Goal: Communication & Community: Answer question/provide support

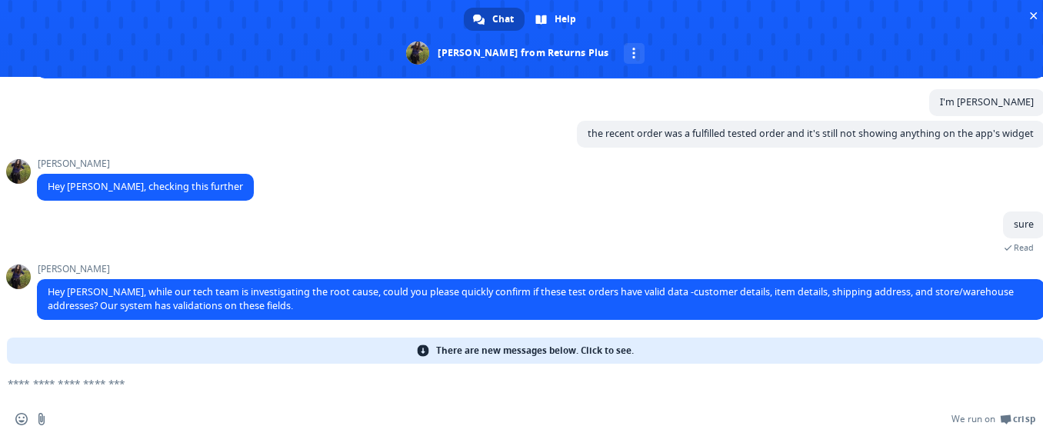
scroll to position [2135, 0]
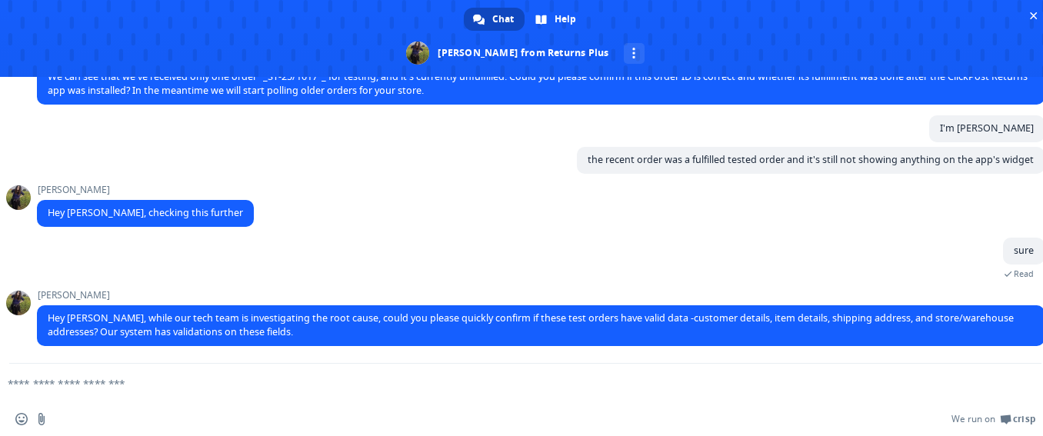
click at [566, 367] on form at bounding box center [508, 385] width 986 height 42
click at [661, 390] on textarea "Compose your message..." at bounding box center [501, 384] width 986 height 14
type textarea "**********"
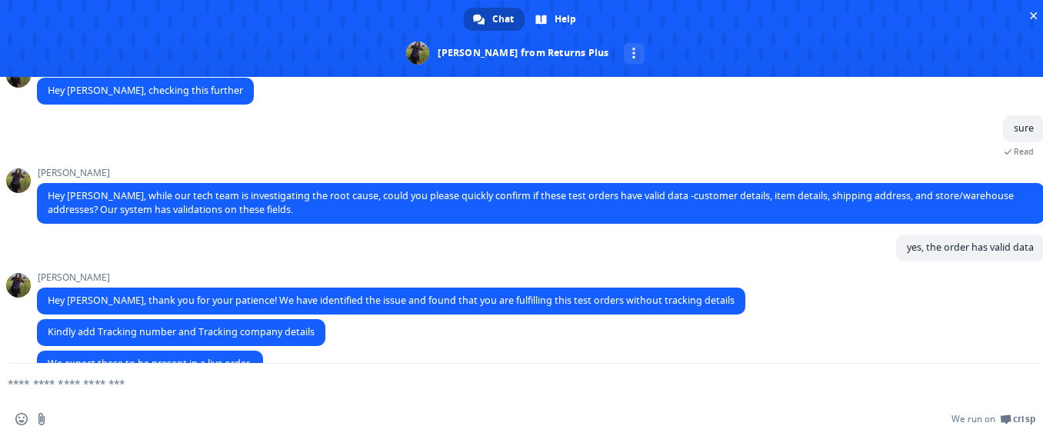
scroll to position [2289, 0]
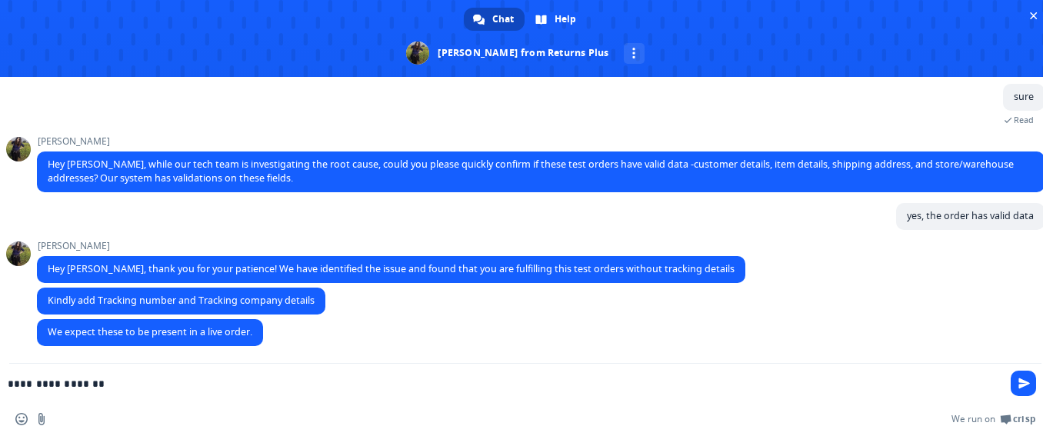
type textarea "**********"
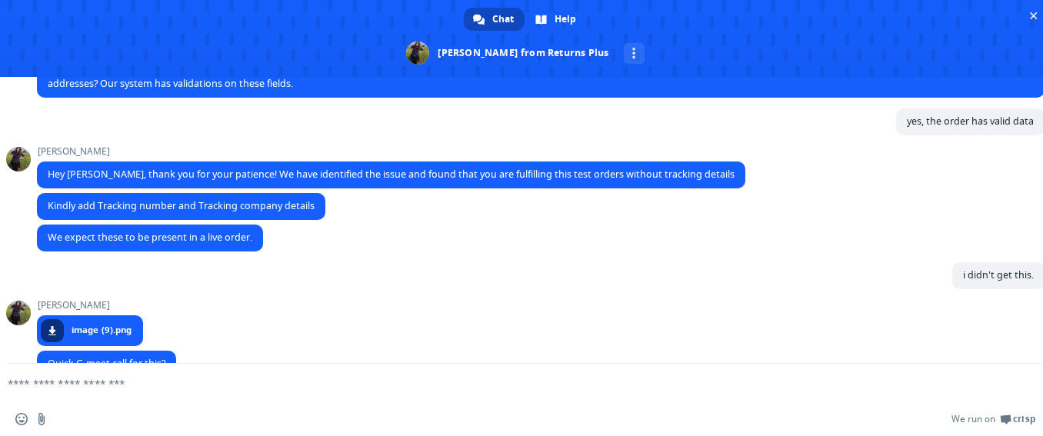
scroll to position [2415, 0]
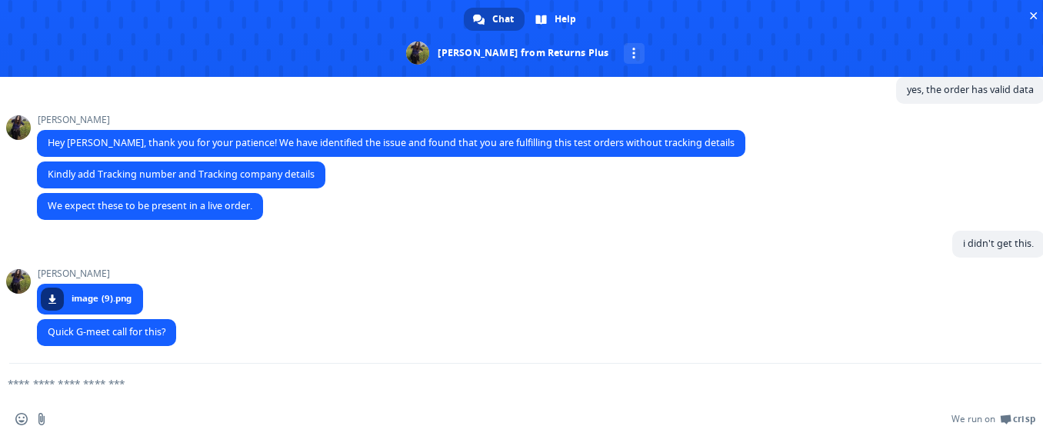
click at [180, 380] on textarea "Compose your message..." at bounding box center [501, 384] width 986 height 14
click at [78, 302] on span "image (9).png" at bounding box center [102, 299] width 60 height 14
click at [105, 288] on span "image (9).png" at bounding box center [90, 299] width 106 height 31
click at [48, 299] on span at bounding box center [52, 299] width 9 height 9
click at [103, 378] on textarea "Compose your message..." at bounding box center [501, 384] width 986 height 14
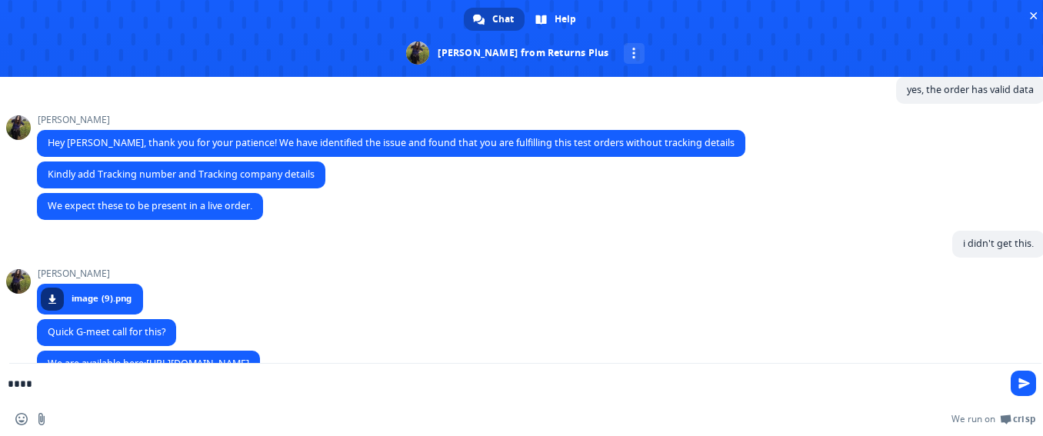
scroll to position [2446, 0]
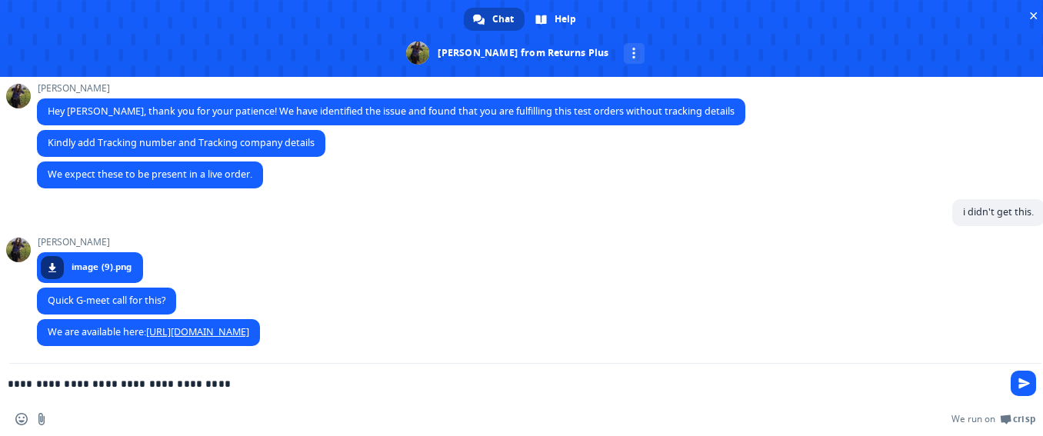
type textarea "**********"
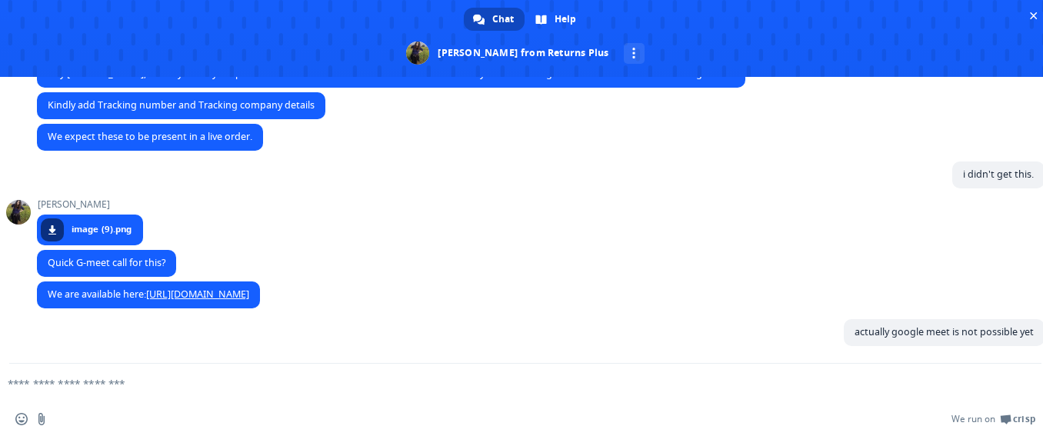
scroll to position [2484, 0]
type textarea "*"
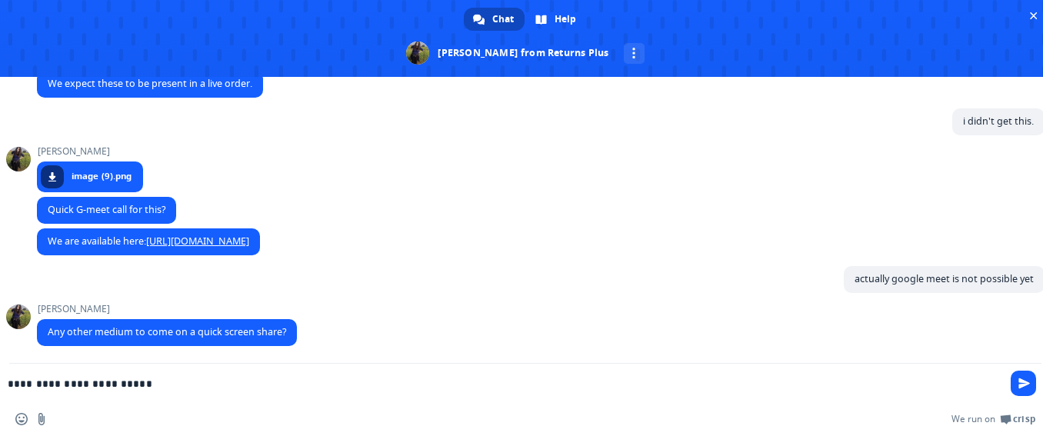
type textarea "**********"
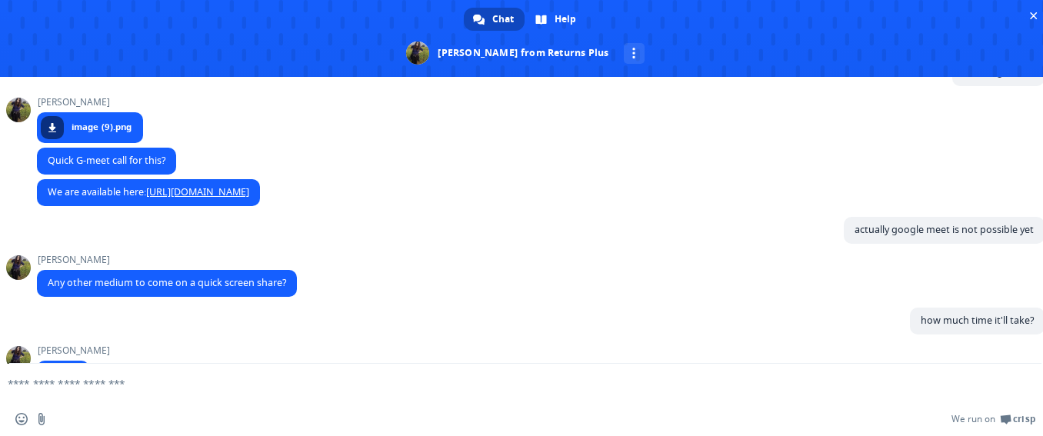
scroll to position [2628, 0]
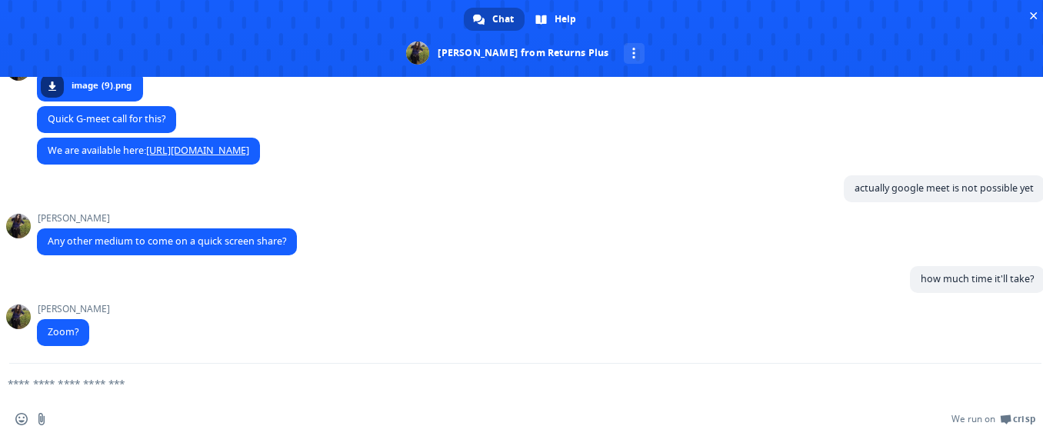
click at [112, 388] on textarea "Compose your message..." at bounding box center [501, 384] width 986 height 14
click at [124, 388] on textarea "Compose your message..." at bounding box center [501, 384] width 986 height 14
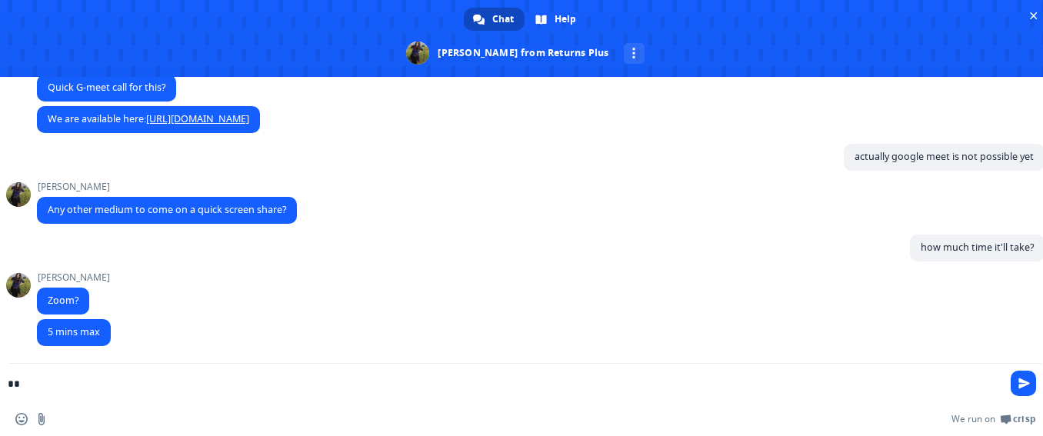
type textarea "*"
type textarea "**********"
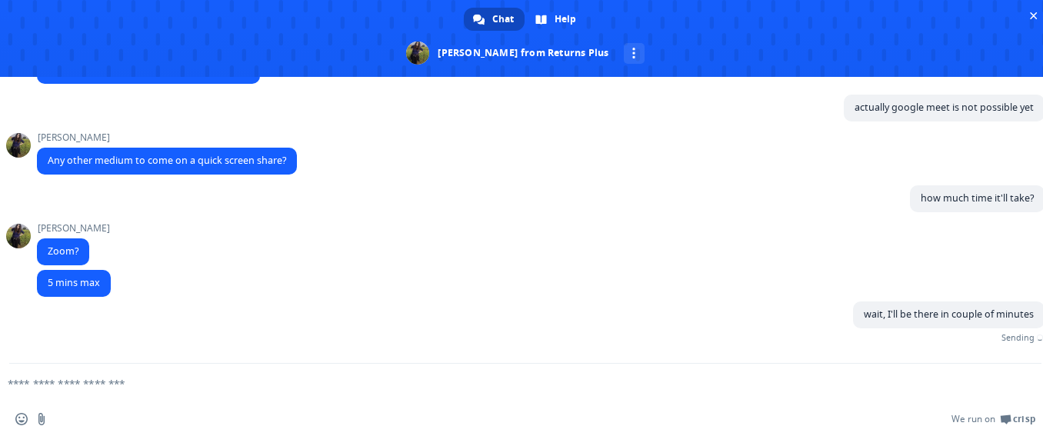
scroll to position [2697, 0]
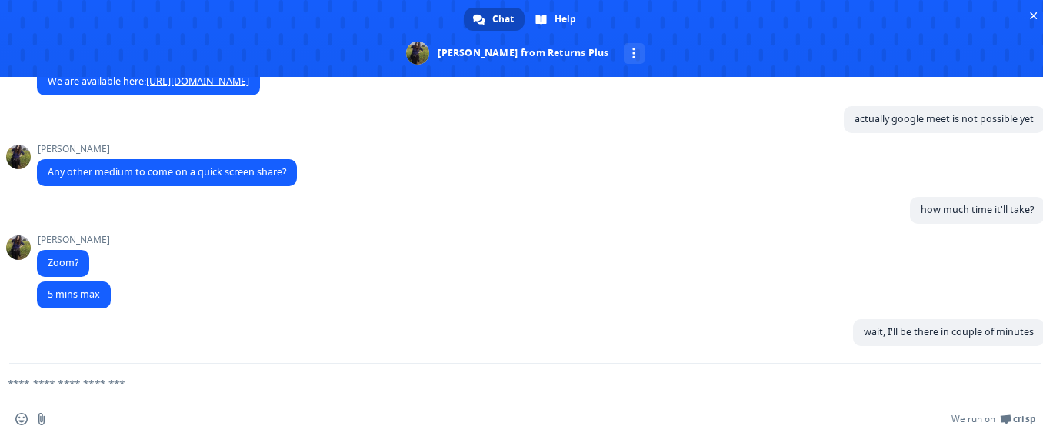
click at [211, 81] on link "[URL][DOMAIN_NAME]" at bounding box center [197, 81] width 103 height 13
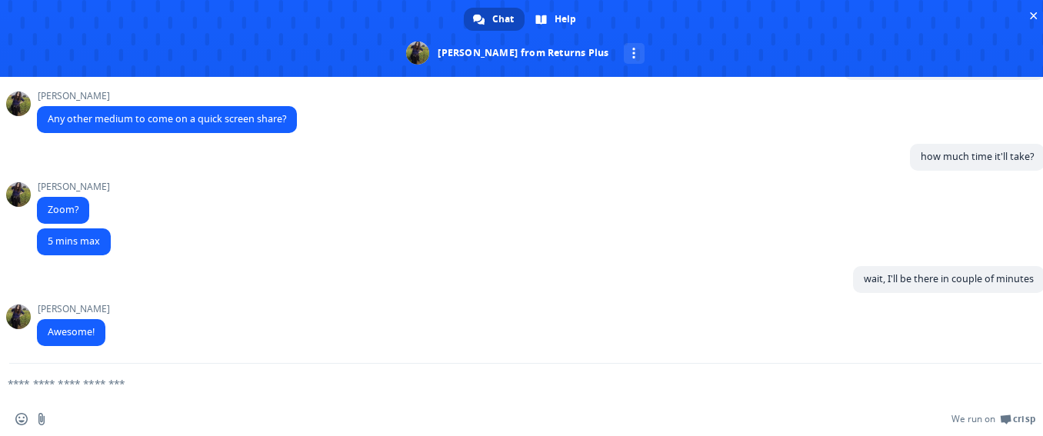
scroll to position [2473, 0]
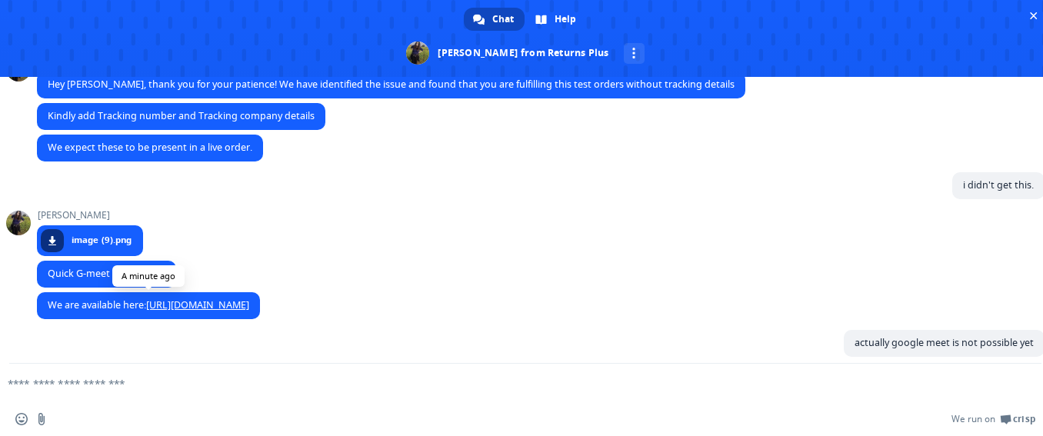
click at [229, 307] on link "[URL][DOMAIN_NAME]" at bounding box center [197, 304] width 103 height 13
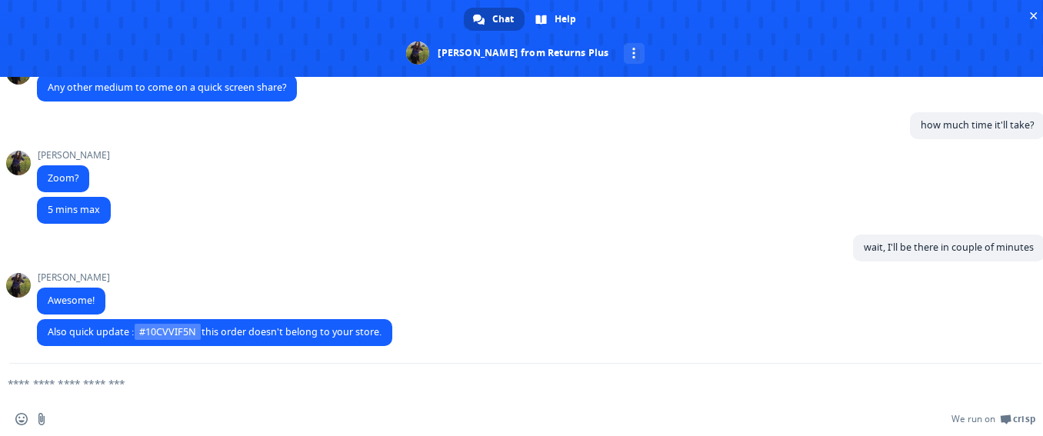
click at [302, 388] on textarea "Compose your message..." at bounding box center [501, 384] width 986 height 14
drag, startPoint x: 141, startPoint y: 332, endPoint x: 195, endPoint y: 334, distance: 54.6
click at [201, 336] on span "#10CVVIF5N" at bounding box center [168, 332] width 66 height 16
copy span "#10CVVIF5N"
click at [212, 399] on form at bounding box center [508, 385] width 986 height 42
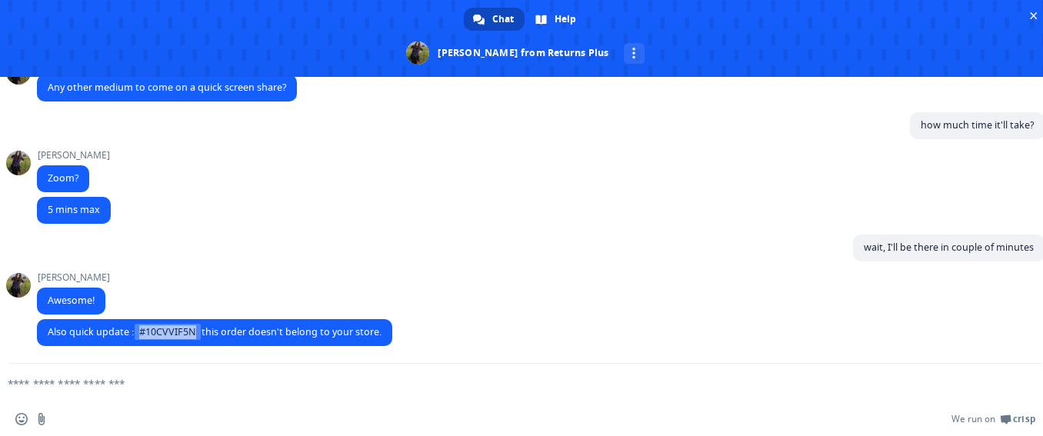
click at [215, 392] on form at bounding box center [508, 385] width 986 height 42
click at [228, 390] on textarea "Compose your message..." at bounding box center [501, 384] width 986 height 14
type textarea "**********"
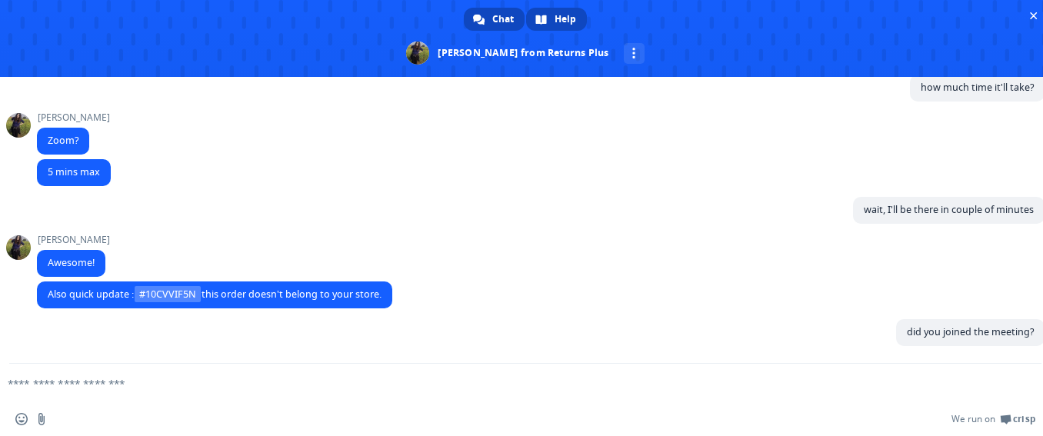
scroll to position [2819, 0]
click at [414, 273] on div "[PERSON_NAME] Awesome! A minute ago" at bounding box center [541, 258] width 1008 height 47
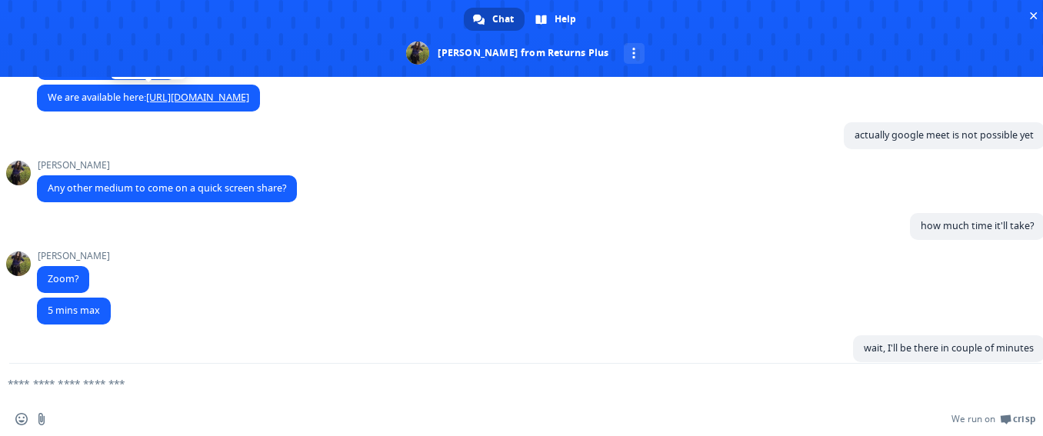
click at [239, 98] on link "[URL][DOMAIN_NAME]" at bounding box center [197, 97] width 103 height 13
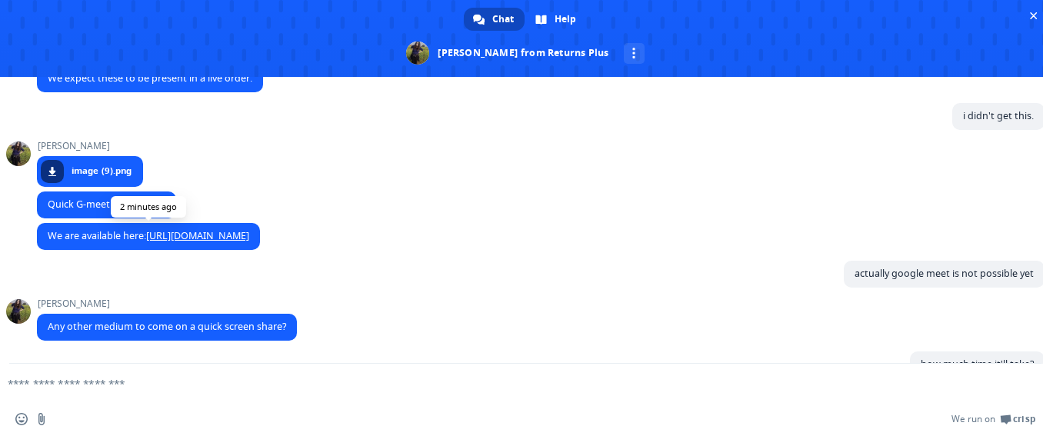
click at [203, 242] on link "[URL][DOMAIN_NAME]" at bounding box center [197, 235] width 103 height 13
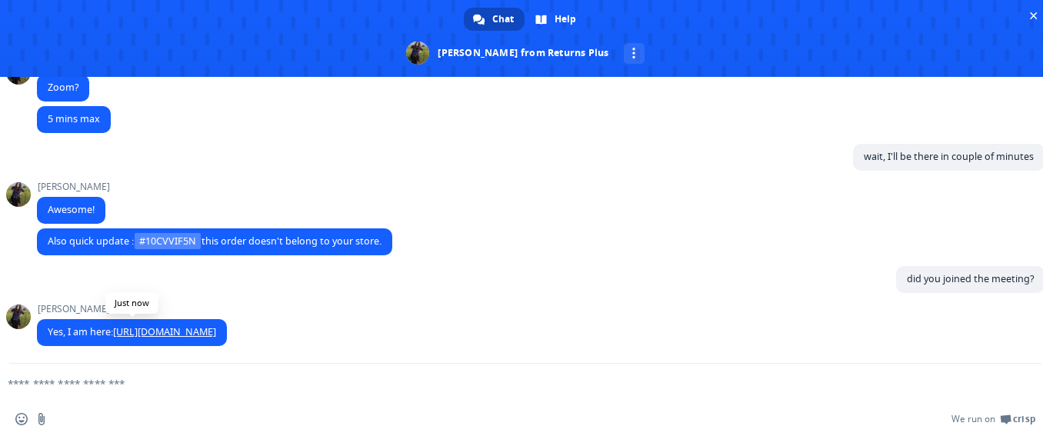
click at [216, 330] on link "[URL][DOMAIN_NAME]" at bounding box center [164, 331] width 103 height 13
click at [139, 382] on textarea "Compose your message..." at bounding box center [501, 384] width 986 height 14
type textarea "*"
type textarea "**********"
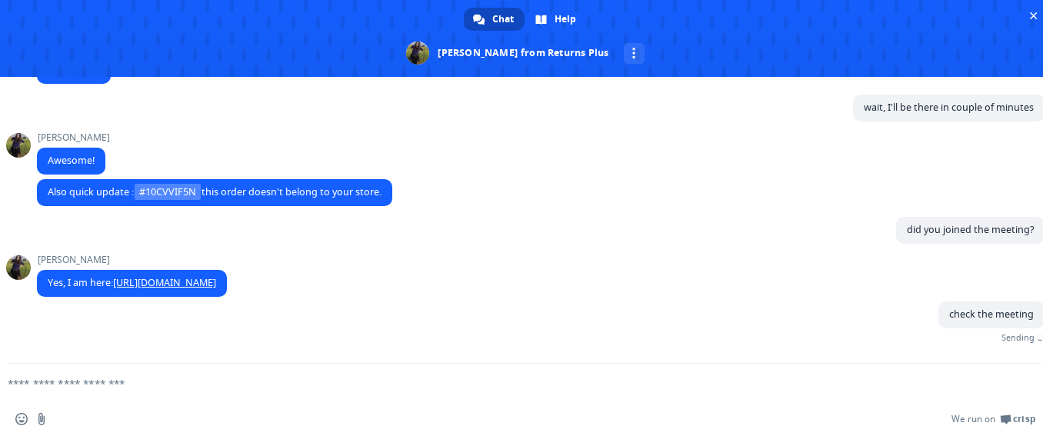
scroll to position [2910, 0]
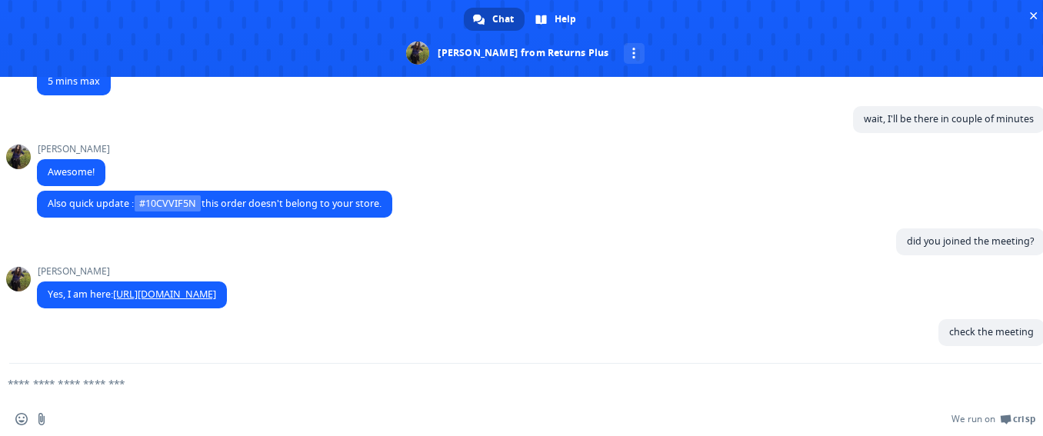
click at [438, 390] on textarea "Compose your message..." at bounding box center [501, 384] width 986 height 14
click at [368, 394] on form at bounding box center [508, 385] width 986 height 42
click at [374, 385] on textarea "Compose your message..." at bounding box center [501, 384] width 986 height 14
type textarea "**********"
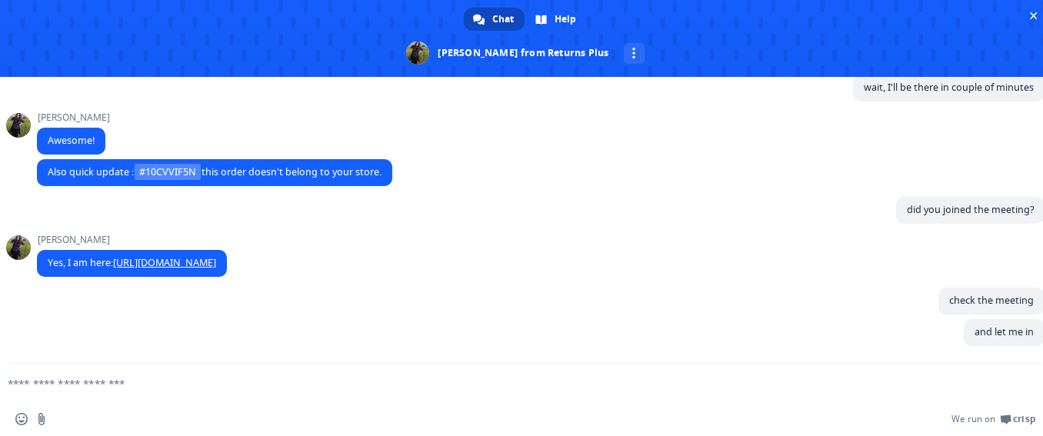
scroll to position [2942, 0]
click at [429, 58] on span at bounding box center [417, 53] width 23 height 23
click at [432, 124] on div "Chat Help [PERSON_NAME] from Returns Plus More channels Returns Plus How can we…" at bounding box center [525, 218] width 1051 height 436
click at [532, 392] on form at bounding box center [508, 385] width 986 height 42
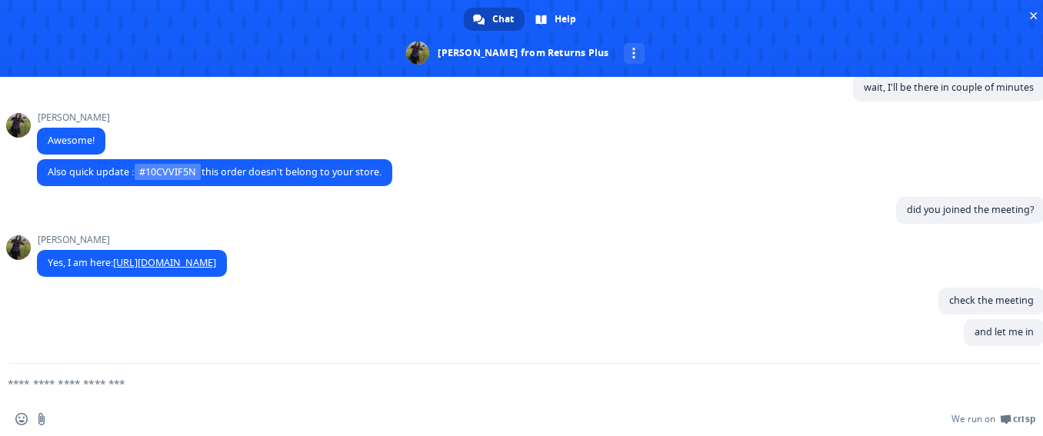
click at [507, 380] on textarea "Compose your message..." at bounding box center [501, 384] width 986 height 14
type textarea "**********"
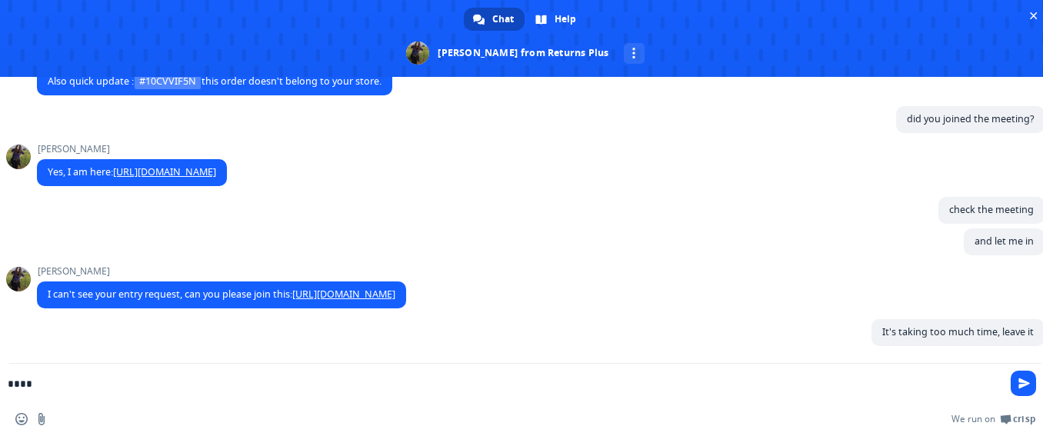
scroll to position [3033, 0]
type textarea "**********"
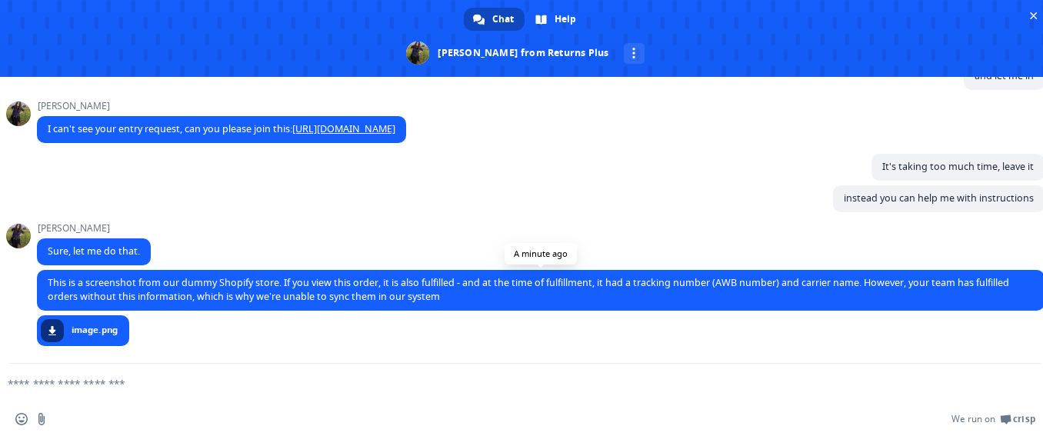
scroll to position [3198, 0]
click at [50, 331] on span at bounding box center [52, 330] width 9 height 9
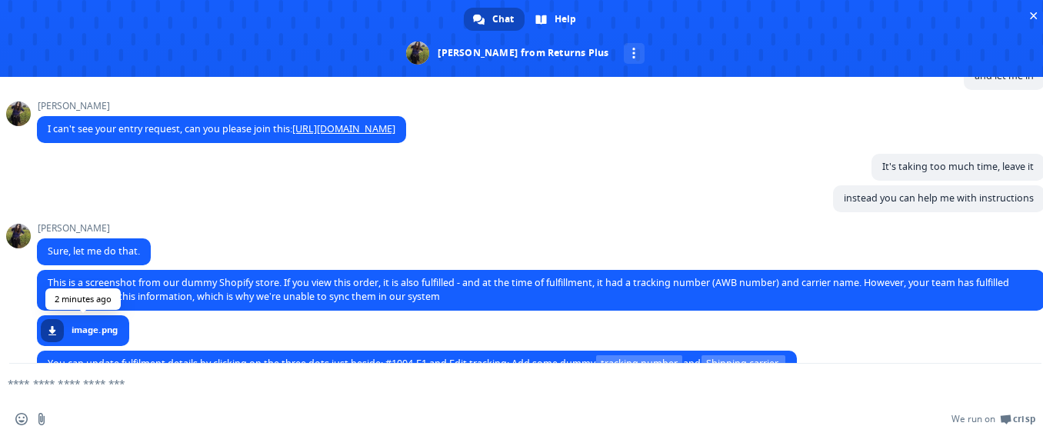
scroll to position [3229, 0]
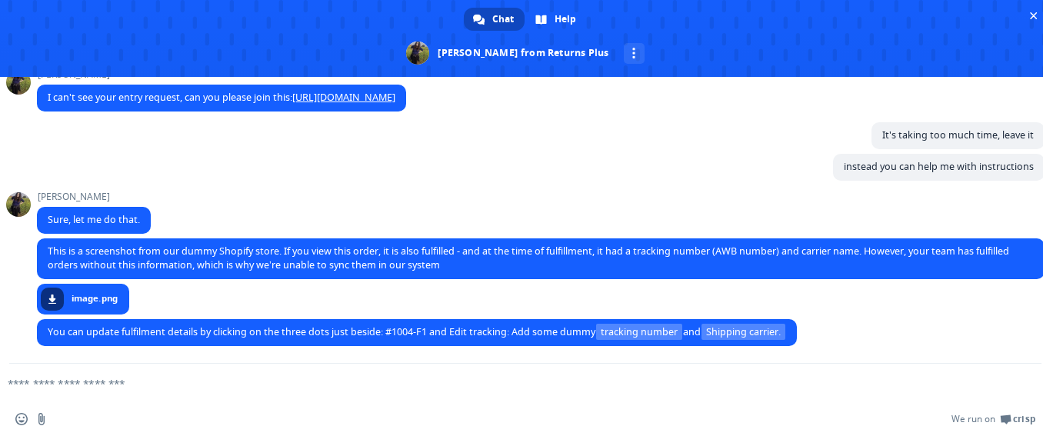
click at [172, 383] on textarea "Compose your message..." at bounding box center [501, 384] width 986 height 14
type textarea "**********"
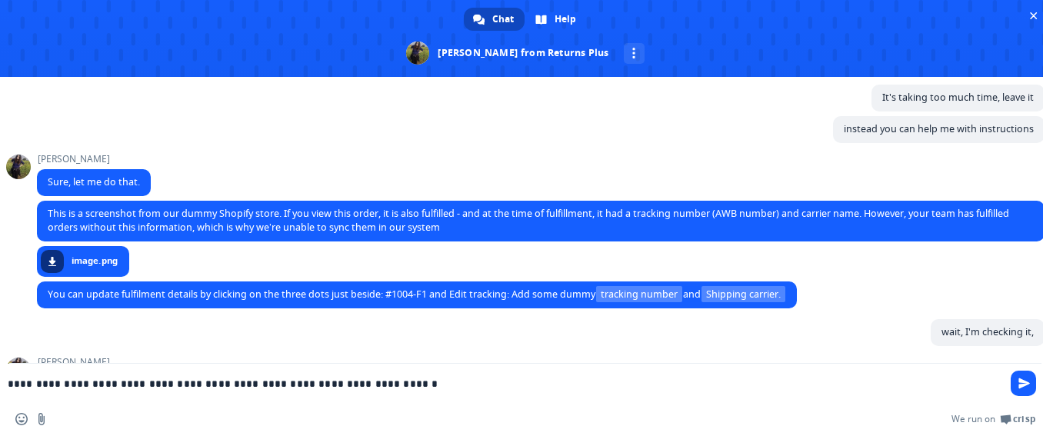
scroll to position [3279, 0]
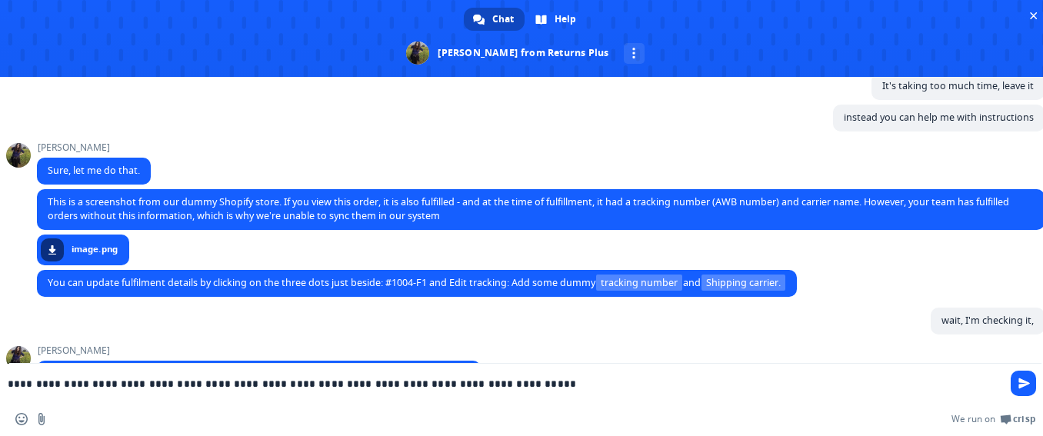
type textarea "**********"
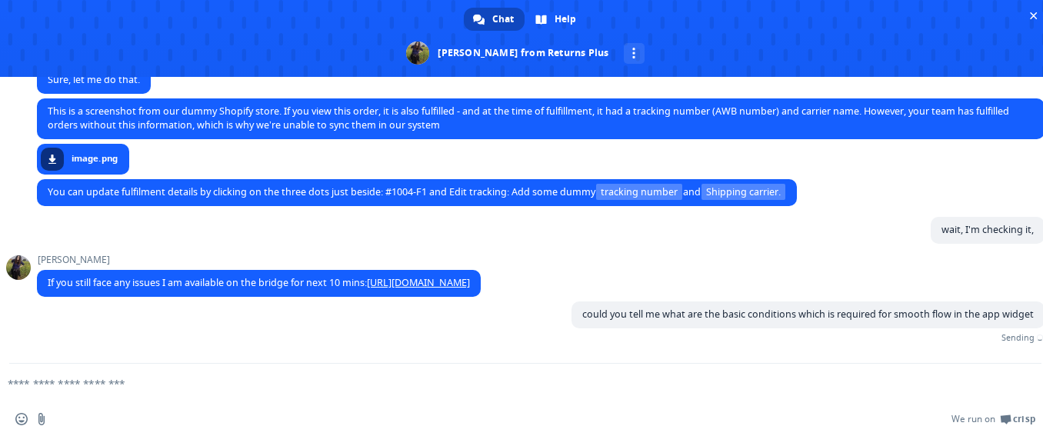
scroll to position [3358, 0]
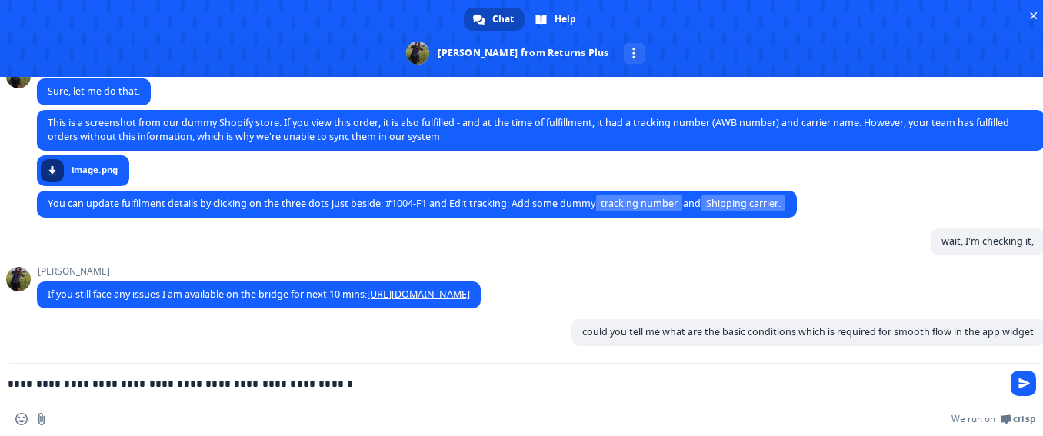
type textarea "**********"
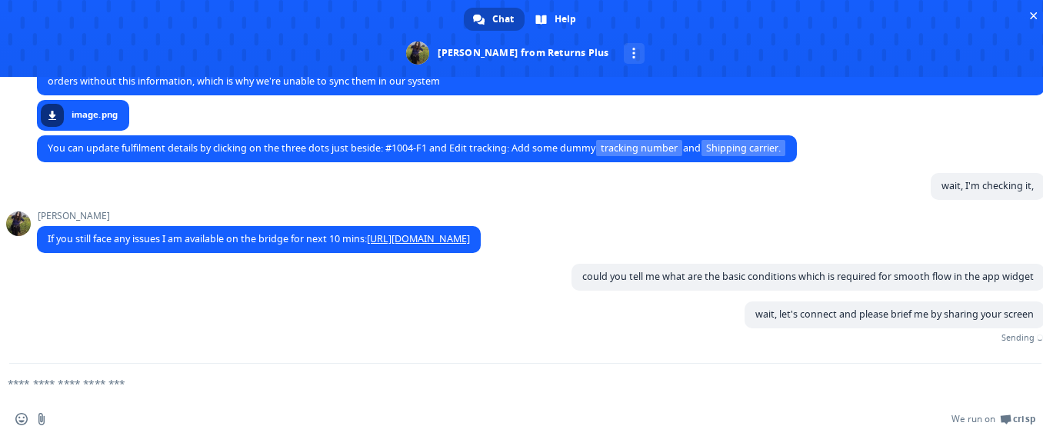
scroll to position [3389, 0]
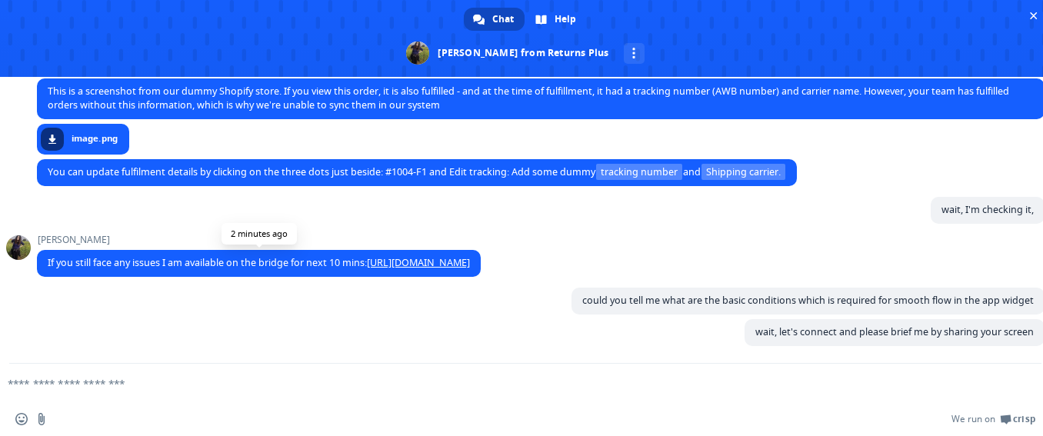
click at [438, 262] on link "[URL][DOMAIN_NAME]" at bounding box center [418, 262] width 103 height 13
click at [470, 265] on link "[URL][DOMAIN_NAME]" at bounding box center [418, 262] width 103 height 13
